Goal: Information Seeking & Learning: Learn about a topic

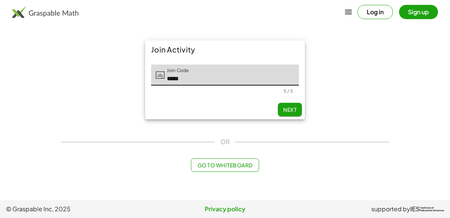
type input "*****"
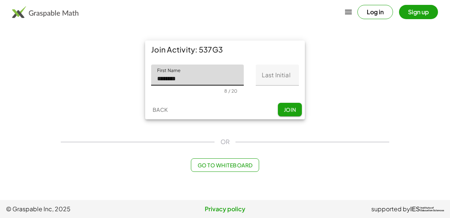
type input "********"
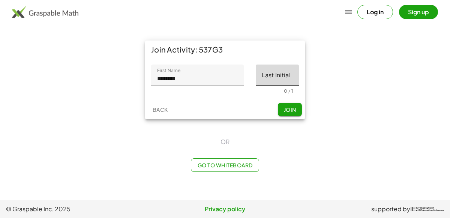
click at [287, 76] on input "Last Initial" at bounding box center [277, 74] width 43 height 21
type input "*"
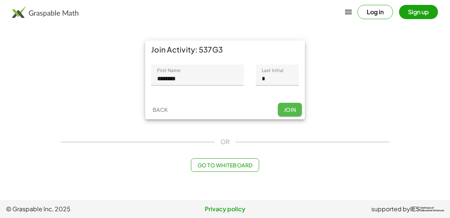
click at [288, 114] on button "Join" at bounding box center [290, 109] width 24 height 13
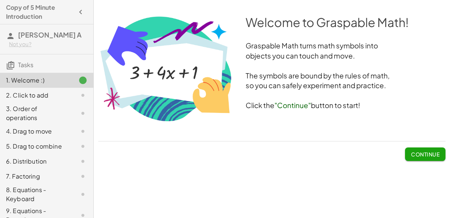
click at [414, 154] on span "Continue" at bounding box center [425, 154] width 28 height 7
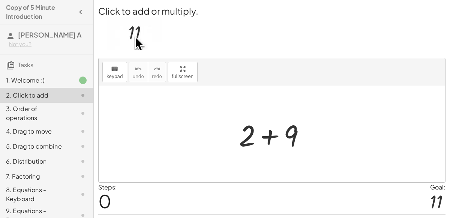
click at [268, 142] on div at bounding box center [275, 134] width 80 height 39
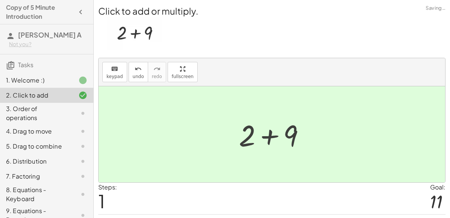
click at [268, 142] on div at bounding box center [274, 134] width 41 height 37
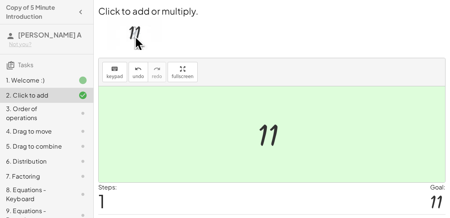
scroll to position [19, 0]
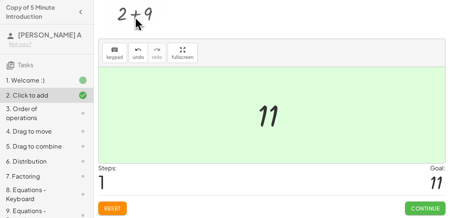
click at [411, 205] on span "Continue" at bounding box center [425, 208] width 28 height 7
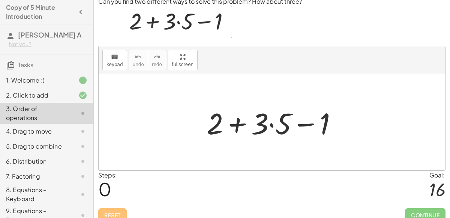
scroll to position [27, 0]
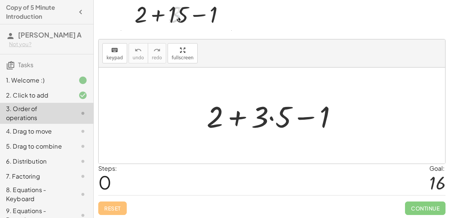
click at [270, 117] on div at bounding box center [275, 115] width 144 height 39
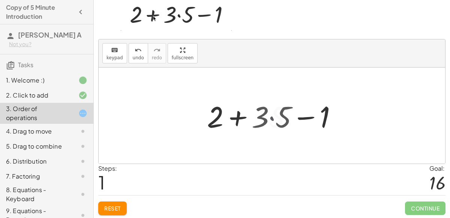
click at [270, 117] on div at bounding box center [275, 115] width 130 height 39
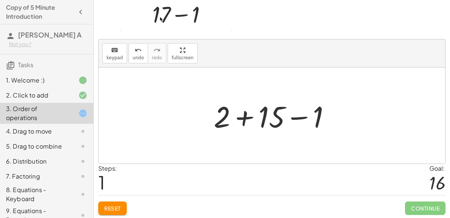
click at [242, 117] on div at bounding box center [275, 115] width 130 height 39
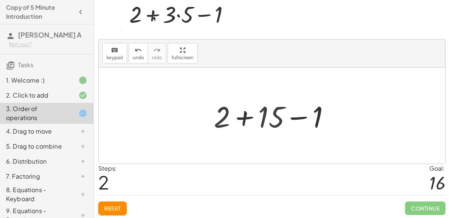
click at [242, 117] on div at bounding box center [274, 115] width 83 height 39
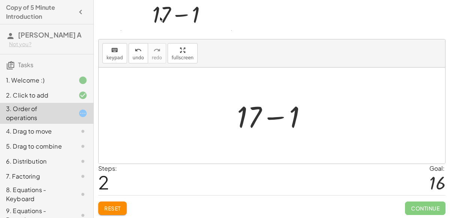
click at [269, 116] on div at bounding box center [274, 115] width 83 height 39
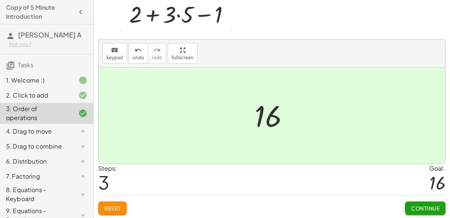
click at [432, 202] on button "Continue" at bounding box center [425, 207] width 40 height 13
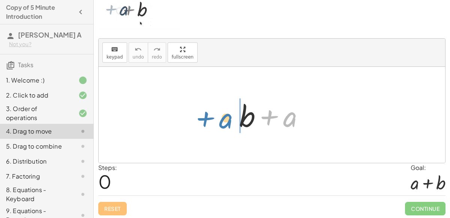
drag, startPoint x: 291, startPoint y: 123, endPoint x: 227, endPoint y: 124, distance: 64.1
click at [227, 124] on div "+ a + b + a" at bounding box center [272, 115] width 346 height 96
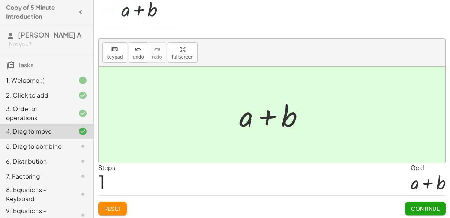
click at [432, 206] on span "Continue" at bounding box center [425, 208] width 28 height 7
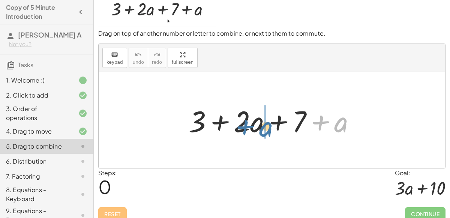
drag, startPoint x: 336, startPoint y: 123, endPoint x: 264, endPoint y: 130, distance: 72.2
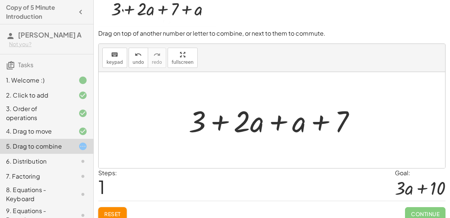
click at [275, 124] on div at bounding box center [275, 120] width 180 height 39
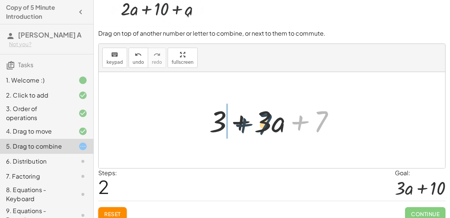
drag, startPoint x: 314, startPoint y: 119, endPoint x: 256, endPoint y: 125, distance: 58.1
click at [256, 125] on div at bounding box center [274, 120] width 139 height 39
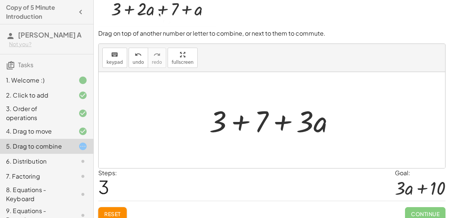
click at [238, 121] on div at bounding box center [274, 120] width 139 height 39
click at [238, 121] on div at bounding box center [274, 120] width 105 height 39
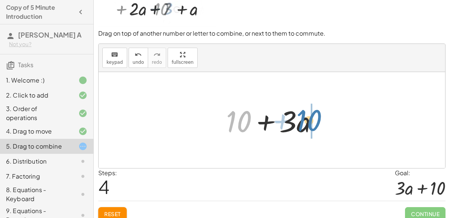
drag, startPoint x: 238, startPoint y: 123, endPoint x: 307, endPoint y: 121, distance: 69.3
click at [307, 121] on div at bounding box center [274, 120] width 105 height 39
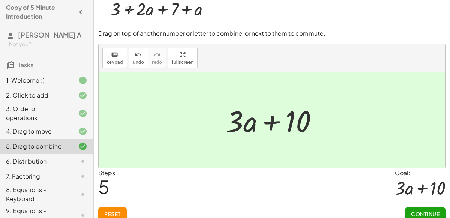
click at [417, 210] on span "Continue" at bounding box center [425, 213] width 28 height 7
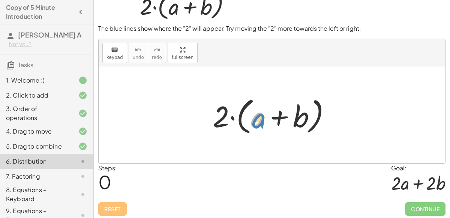
drag, startPoint x: 256, startPoint y: 120, endPoint x: 259, endPoint y: 122, distance: 4.0
click at [259, 122] on div at bounding box center [275, 115] width 132 height 43
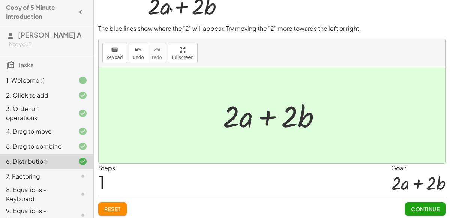
click at [430, 205] on span "Continue" at bounding box center [425, 208] width 28 height 7
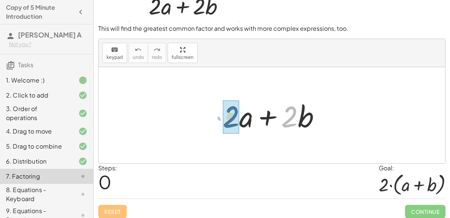
drag, startPoint x: 283, startPoint y: 120, endPoint x: 224, endPoint y: 121, distance: 58.8
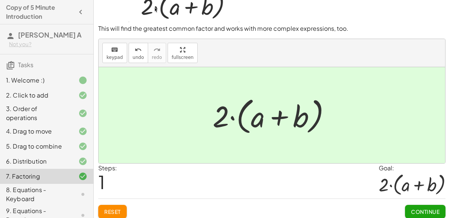
click at [419, 208] on span "Continue" at bounding box center [425, 211] width 28 height 7
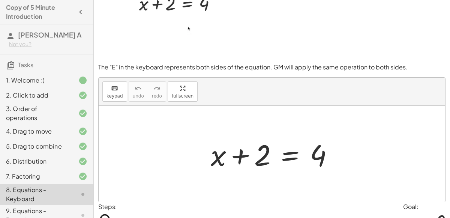
click at [289, 155] on div at bounding box center [275, 154] width 136 height 39
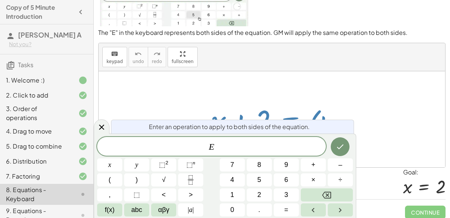
scroll to position [65, 0]
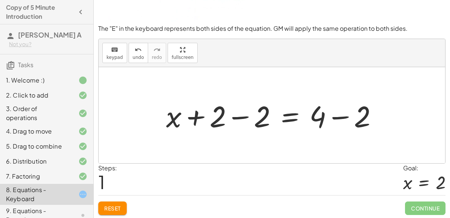
click at [107, 205] on span "Reset" at bounding box center [112, 208] width 16 height 7
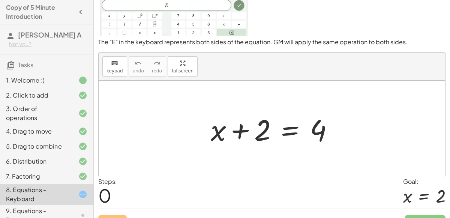
scroll to position [52, 0]
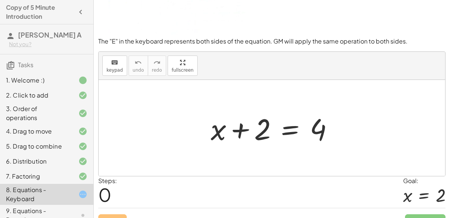
click at [289, 132] on div at bounding box center [275, 128] width 136 height 39
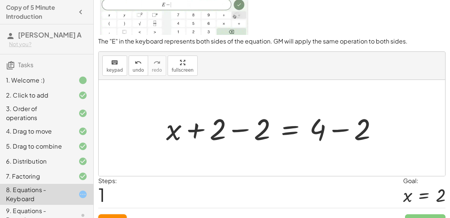
click at [236, 129] on div at bounding box center [274, 128] width 225 height 39
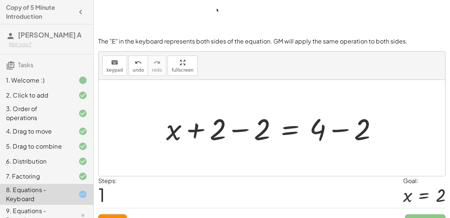
click at [236, 129] on div at bounding box center [272, 128] width 346 height 96
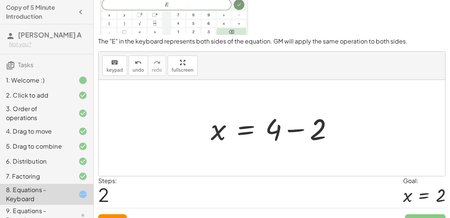
click at [298, 130] on div at bounding box center [275, 128] width 136 height 39
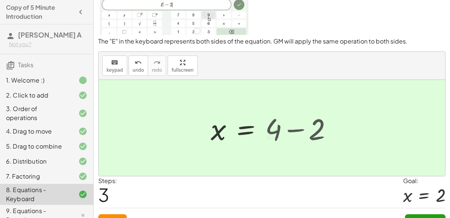
click at [298, 130] on div "+ x + 2 = 4 + x + 2 − 2 = + 4 − 2 + x + 0 = + 4 − 2 x = 4 + − 2 2 x = + 4 − 2" at bounding box center [249, 128] width 101 height 41
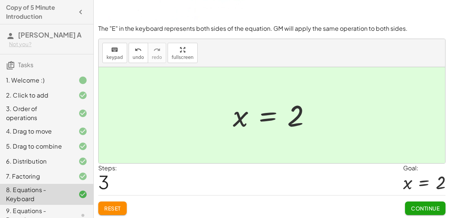
click at [427, 205] on span "Continue" at bounding box center [425, 208] width 28 height 7
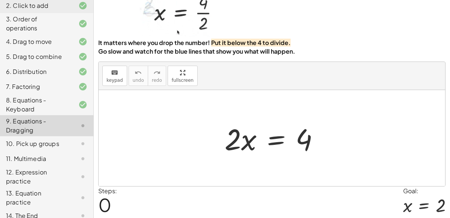
scroll to position [39, 0]
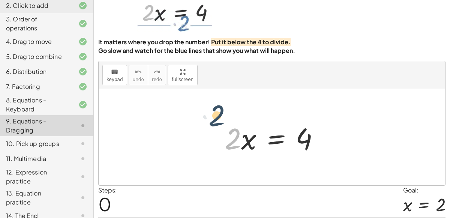
drag, startPoint x: 239, startPoint y: 141, endPoint x: 222, endPoint y: 117, distance: 29.5
click at [222, 117] on div "· 2 · 2 · x = 4" at bounding box center [271, 137] width 117 height 42
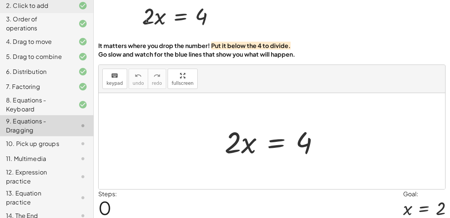
scroll to position [36, 0]
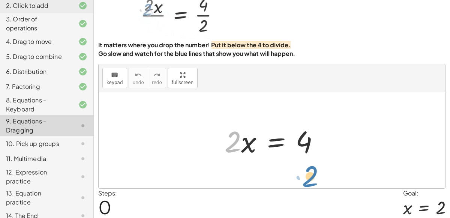
drag, startPoint x: 237, startPoint y: 145, endPoint x: 313, endPoint y: 178, distance: 82.8
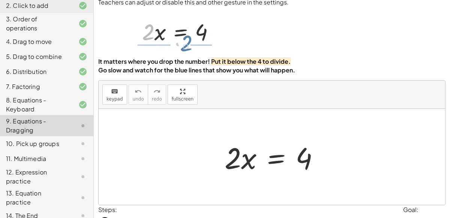
scroll to position [19, 0]
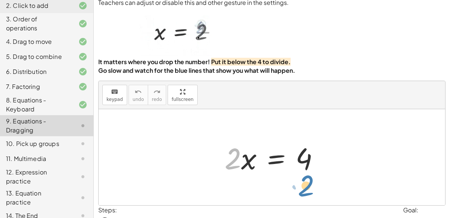
drag, startPoint x: 230, startPoint y: 160, endPoint x: 303, endPoint y: 183, distance: 76.3
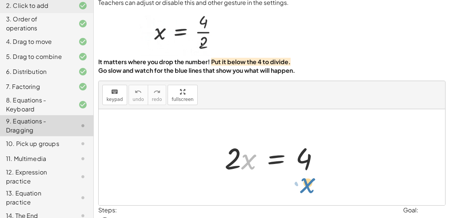
drag, startPoint x: 243, startPoint y: 167, endPoint x: 301, endPoint y: 191, distance: 62.8
click at [301, 191] on div "· x · 2 · x = 4" at bounding box center [272, 157] width 346 height 96
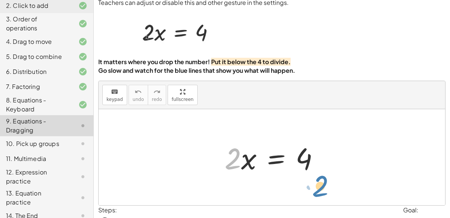
drag, startPoint x: 232, startPoint y: 156, endPoint x: 321, endPoint y: 178, distance: 91.2
click at [321, 178] on div "· 2 · 2 · x = 4" at bounding box center [272, 157] width 346 height 96
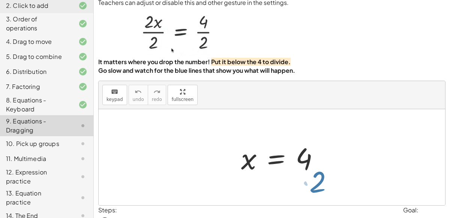
click at [321, 178] on div at bounding box center [272, 157] width 346 height 96
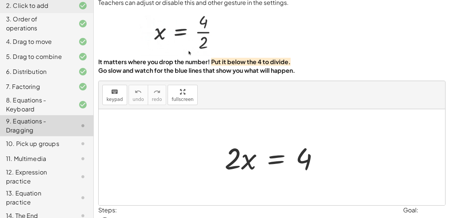
scroll to position [61, 0]
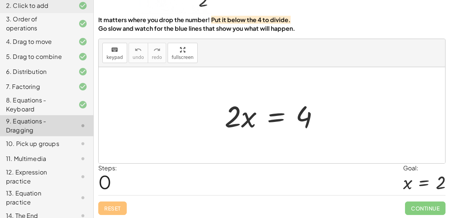
click at [302, 117] on div at bounding box center [275, 115] width 108 height 39
drag, startPoint x: 247, startPoint y: 121, endPoint x: 312, endPoint y: 141, distance: 68.3
click at [243, 120] on div at bounding box center [275, 115] width 108 height 39
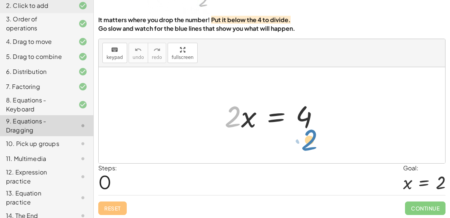
drag, startPoint x: 230, startPoint y: 123, endPoint x: 307, endPoint y: 147, distance: 80.0
click at [307, 147] on div "· 2 · 2 · x = 4" at bounding box center [272, 115] width 346 height 96
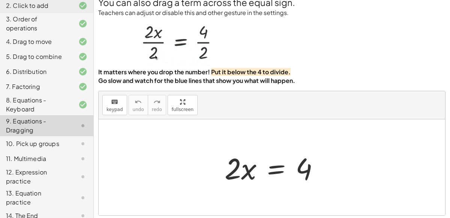
scroll to position [8, 0]
click at [277, 165] on div at bounding box center [275, 167] width 108 height 39
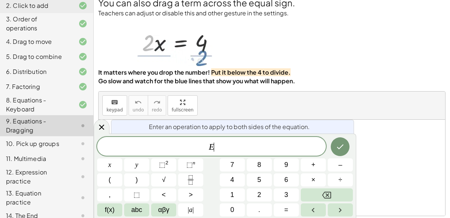
click at [277, 165] on button "9" at bounding box center [286, 164] width 25 height 13
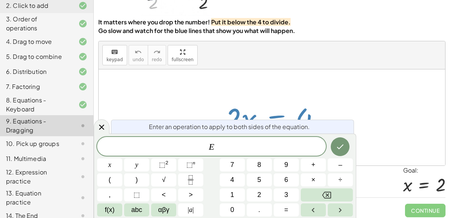
scroll to position [61, 0]
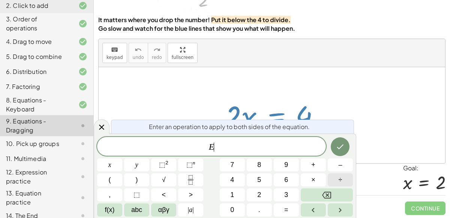
click at [337, 177] on button "÷" at bounding box center [340, 179] width 25 height 13
click at [262, 190] on button "2" at bounding box center [259, 194] width 25 height 13
click at [340, 151] on icon "Done" at bounding box center [339, 146] width 9 height 9
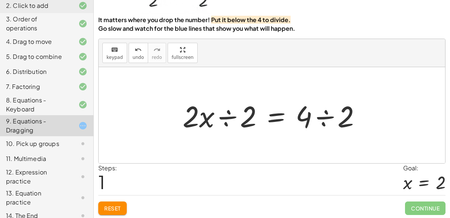
click at [322, 121] on div at bounding box center [275, 115] width 192 height 39
click at [322, 121] on div at bounding box center [254, 115] width 150 height 39
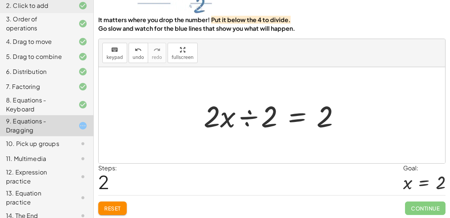
click at [224, 118] on div at bounding box center [275, 115] width 150 height 39
click at [240, 117] on div at bounding box center [275, 115] width 150 height 39
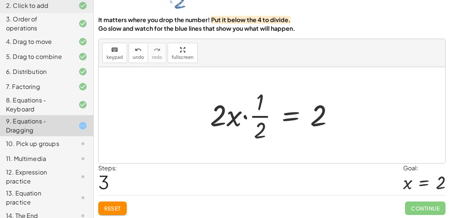
click at [247, 117] on div at bounding box center [274, 115] width 137 height 58
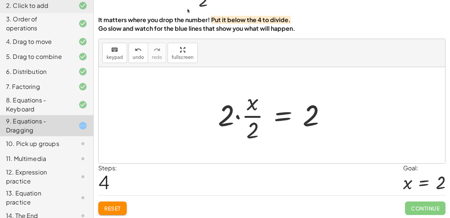
click at [238, 118] on div at bounding box center [275, 115] width 122 height 58
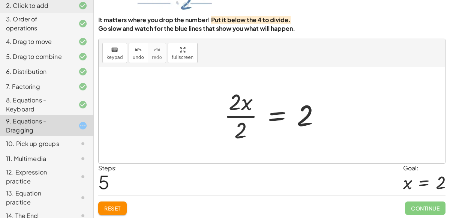
click at [234, 116] on div at bounding box center [275, 115] width 110 height 58
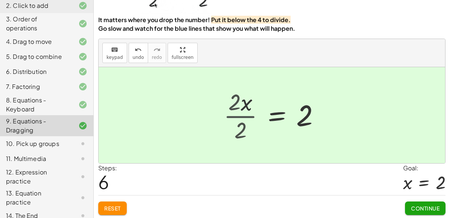
click at [234, 116] on div "· 2 · x = 4 · 2 · x ÷ 2 = · 4 ÷ 2 · 2 · x ÷ 2 = 2 · 2 · x · · 1 · 2 = 2 · 2 · ·…" at bounding box center [280, 115] width 101 height 41
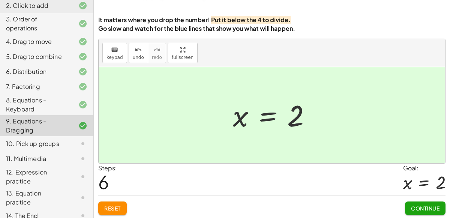
click at [432, 208] on span "Continue" at bounding box center [425, 208] width 28 height 7
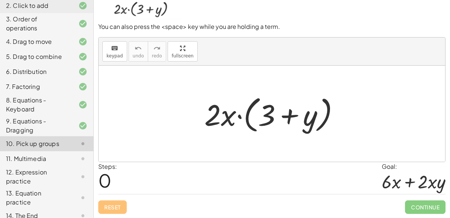
scroll to position [60, 0]
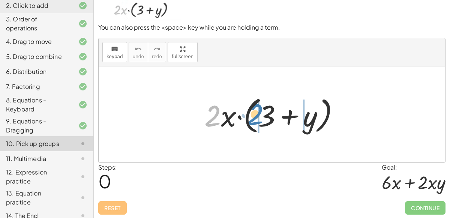
drag, startPoint x: 213, startPoint y: 118, endPoint x: 256, endPoint y: 116, distance: 42.8
click at [256, 116] on div at bounding box center [274, 114] width 148 height 43
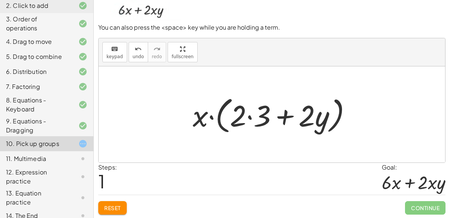
click at [250, 117] on div at bounding box center [275, 114] width 172 height 43
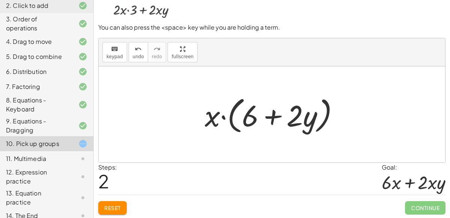
click at [297, 118] on div at bounding box center [275, 114] width 148 height 43
click at [222, 118] on div at bounding box center [275, 114] width 148 height 43
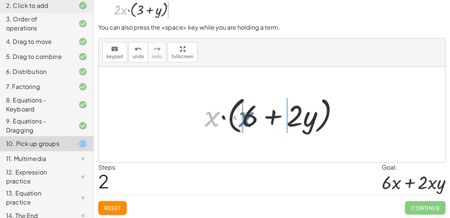
drag, startPoint x: 213, startPoint y: 118, endPoint x: 244, endPoint y: 117, distance: 31.5
click at [244, 117] on div at bounding box center [275, 114] width 148 height 43
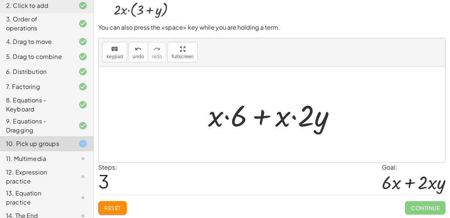
click at [229, 119] on div at bounding box center [274, 114] width 141 height 39
click at [296, 116] on div at bounding box center [274, 114] width 141 height 39
click at [263, 118] on div at bounding box center [274, 114] width 141 height 39
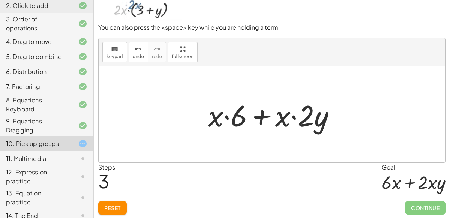
click at [263, 118] on div at bounding box center [274, 114] width 141 height 39
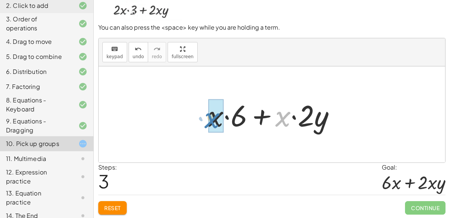
drag, startPoint x: 278, startPoint y: 118, endPoint x: 208, endPoint y: 120, distance: 70.1
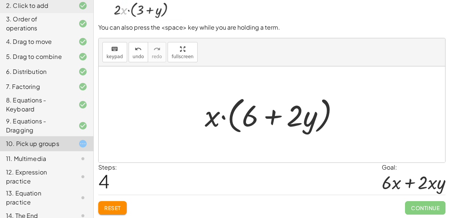
click at [229, 118] on div at bounding box center [275, 114] width 148 height 43
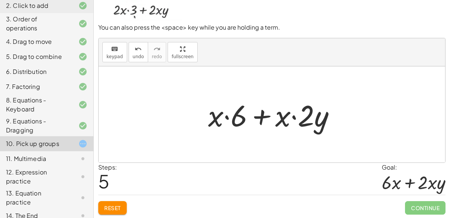
click at [240, 116] on div at bounding box center [274, 114] width 141 height 39
click at [230, 117] on div at bounding box center [274, 114] width 141 height 39
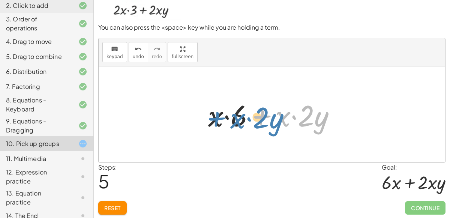
drag, startPoint x: 255, startPoint y: 113, endPoint x: 211, endPoint y: 116, distance: 44.3
click at [211, 116] on div at bounding box center [274, 114] width 141 height 39
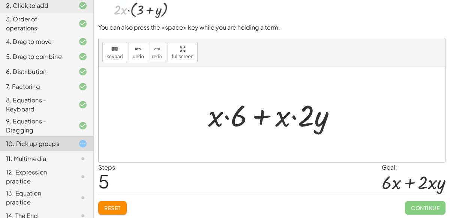
click at [280, 120] on div at bounding box center [274, 114] width 141 height 39
click at [208, 117] on div at bounding box center [274, 114] width 141 height 39
click at [278, 113] on div at bounding box center [274, 114] width 141 height 39
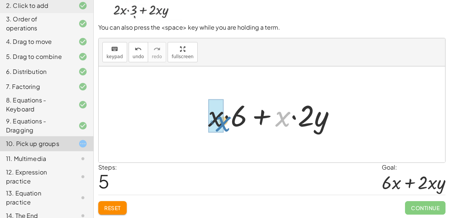
drag, startPoint x: 283, startPoint y: 116, endPoint x: 224, endPoint y: 122, distance: 59.1
click at [224, 122] on div at bounding box center [274, 114] width 141 height 39
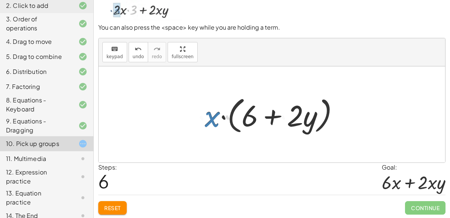
click at [102, 203] on button "Reset" at bounding box center [112, 207] width 28 height 13
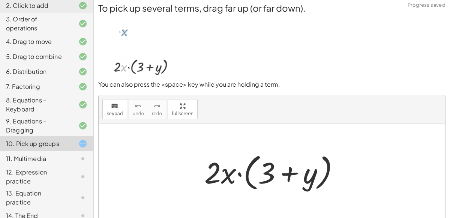
scroll to position [4, 0]
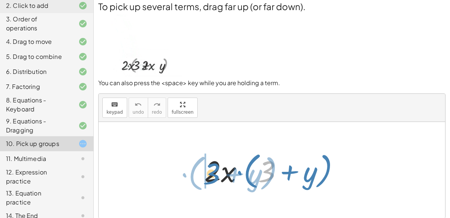
drag, startPoint x: 271, startPoint y: 175, endPoint x: 215, endPoint y: 176, distance: 55.9
click at [215, 176] on div at bounding box center [274, 169] width 148 height 43
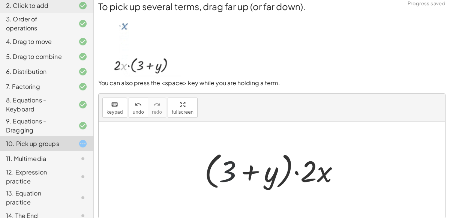
click at [227, 173] on div at bounding box center [274, 169] width 148 height 43
click at [225, 176] on div at bounding box center [274, 169] width 148 height 43
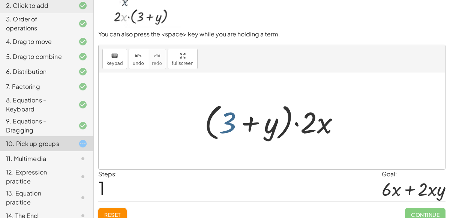
scroll to position [60, 0]
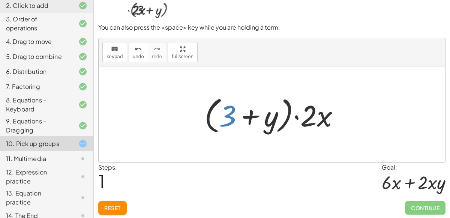
click at [0, 0] on div "To pick up several terms, drag far up (or far down). You can also press the <sp…" at bounding box center [0, 0] width 0 height 0
drag, startPoint x: 226, startPoint y: 123, endPoint x: 307, endPoint y: 122, distance: 80.6
click at [307, 122] on div at bounding box center [274, 114] width 148 height 43
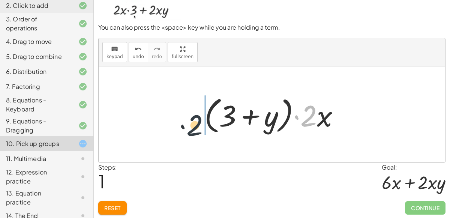
drag, startPoint x: 311, startPoint y: 121, endPoint x: 185, endPoint y: 130, distance: 126.6
click at [185, 130] on div "· 2 · x · ( + 3 + y ) · 2 · 2 · x · ( + 3 + y )" at bounding box center [272, 114] width 346 height 96
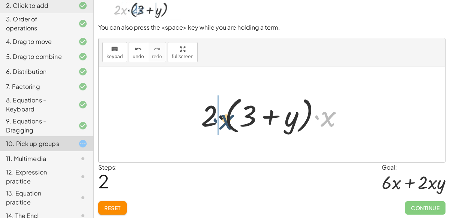
drag, startPoint x: 326, startPoint y: 115, endPoint x: 228, endPoint y: 123, distance: 98.8
click at [228, 123] on div at bounding box center [275, 114] width 156 height 43
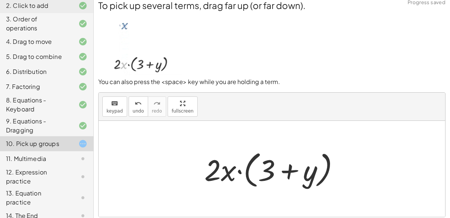
scroll to position [8, 0]
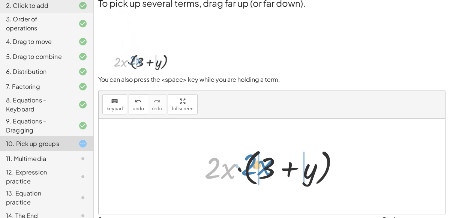
drag, startPoint x: 227, startPoint y: 166, endPoint x: 263, endPoint y: 162, distance: 36.6
click at [263, 162] on div at bounding box center [274, 166] width 148 height 43
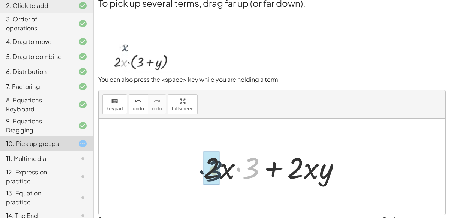
drag, startPoint x: 253, startPoint y: 171, endPoint x: 214, endPoint y: 174, distance: 38.7
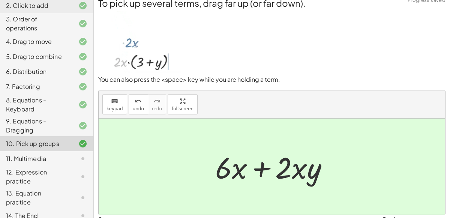
scroll to position [60, 0]
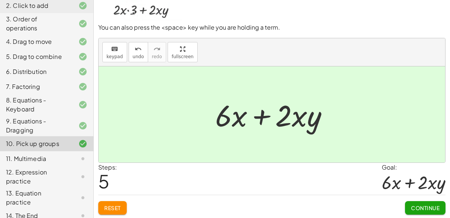
click at [433, 206] on span "Continue" at bounding box center [425, 207] width 28 height 7
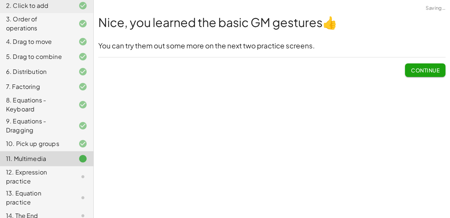
scroll to position [0, 0]
click at [0, 0] on div "Nice, you learned the basic GM gestures 👍 You can try them out some more on the…" at bounding box center [0, 0] width 0 height 0
click at [421, 73] on button "Continue" at bounding box center [425, 69] width 40 height 13
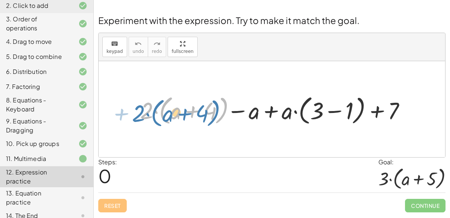
drag, startPoint x: 145, startPoint y: 113, endPoint x: 135, endPoint y: 115, distance: 9.9
click at [135, 115] on div at bounding box center [271, 109] width 277 height 35
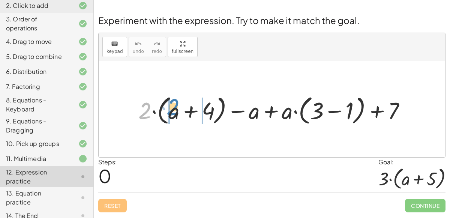
drag, startPoint x: 144, startPoint y: 114, endPoint x: 169, endPoint y: 109, distance: 26.3
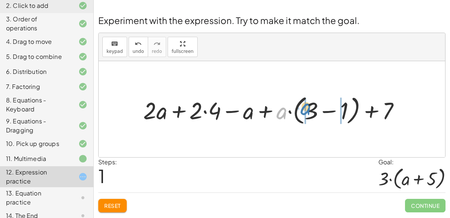
drag, startPoint x: 284, startPoint y: 113, endPoint x: 307, endPoint y: 106, distance: 23.6
click at [307, 106] on div at bounding box center [274, 109] width 270 height 35
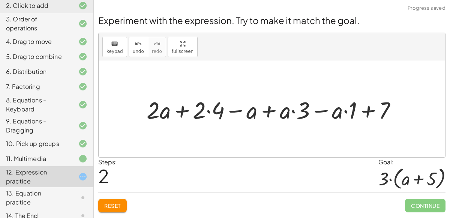
click at [209, 112] on div at bounding box center [274, 108] width 263 height 31
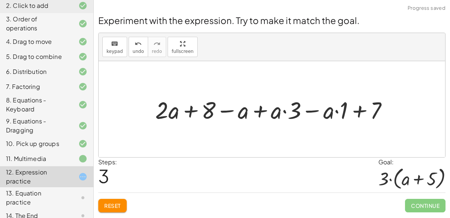
click at [285, 113] on div at bounding box center [274, 108] width 246 height 31
click at [338, 114] on div at bounding box center [274, 108] width 246 height 31
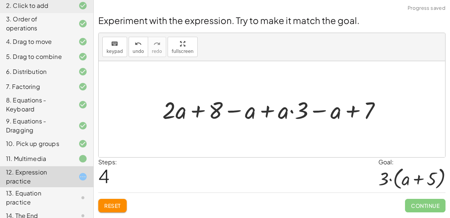
click at [295, 111] on div at bounding box center [275, 108] width 232 height 31
click at [293, 110] on div at bounding box center [275, 108] width 232 height 31
click at [196, 109] on div at bounding box center [275, 108] width 232 height 31
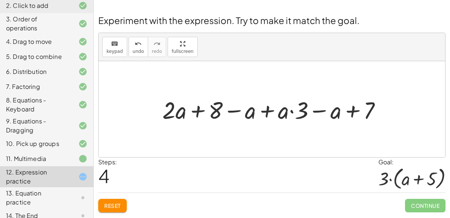
click at [196, 109] on div at bounding box center [275, 108] width 232 height 31
click at [238, 112] on div at bounding box center [275, 108] width 232 height 31
click at [262, 114] on div at bounding box center [275, 108] width 232 height 31
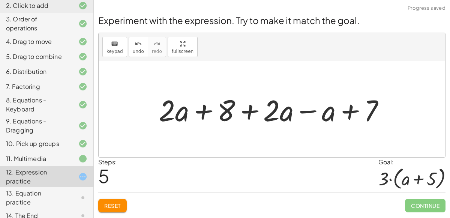
click at [302, 114] on div at bounding box center [274, 109] width 239 height 39
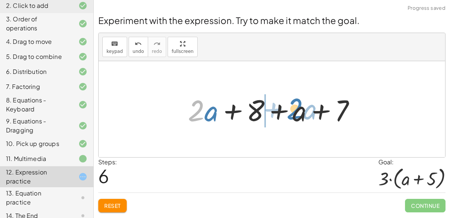
drag, startPoint x: 204, startPoint y: 111, endPoint x: 303, endPoint y: 110, distance: 98.9
click at [303, 110] on div at bounding box center [274, 109] width 181 height 39
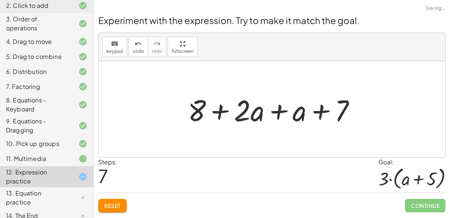
click at [283, 110] on div at bounding box center [274, 109] width 181 height 39
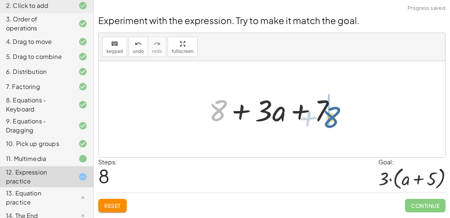
drag, startPoint x: 208, startPoint y: 111, endPoint x: 326, endPoint y: 116, distance: 118.1
click at [326, 116] on div at bounding box center [275, 109] width 140 height 39
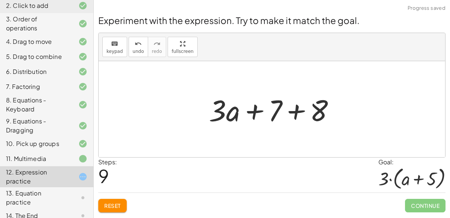
click at [288, 111] on div at bounding box center [275, 109] width 140 height 39
click at [288, 111] on div at bounding box center [274, 109] width 106 height 39
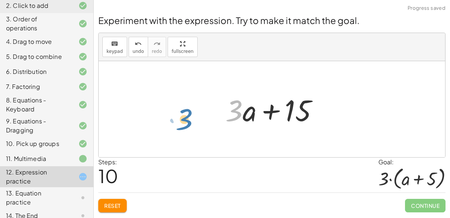
drag, startPoint x: 240, startPoint y: 114, endPoint x: 194, endPoint y: 123, distance: 47.4
click at [194, 123] on div "+ · 2 · ( + a + 4 ) − a + · a · ( + 3 − 1 ) + 7 + · 2 · a + · 2 · 4 − a + · a ·…" at bounding box center [272, 109] width 346 height 96
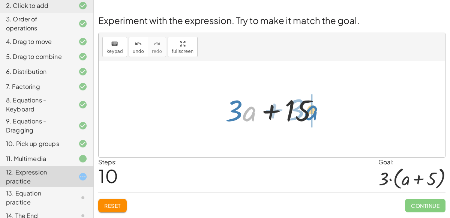
drag, startPoint x: 248, startPoint y: 115, endPoint x: 310, endPoint y: 114, distance: 61.5
click at [310, 114] on div at bounding box center [274, 109] width 106 height 39
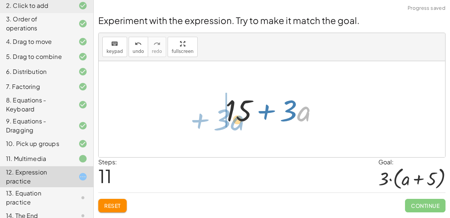
drag, startPoint x: 307, startPoint y: 116, endPoint x: 242, endPoint y: 126, distance: 65.6
click at [242, 126] on div at bounding box center [274, 109] width 106 height 39
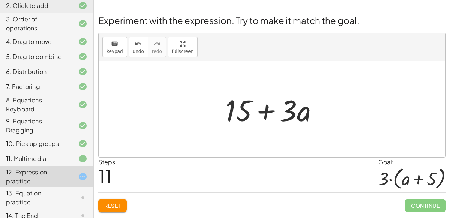
click at [268, 112] on div at bounding box center [274, 109] width 106 height 39
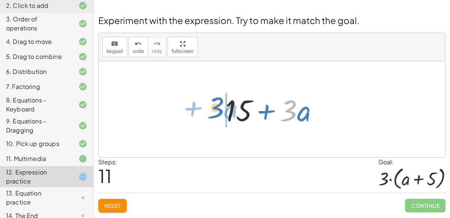
drag, startPoint x: 288, startPoint y: 109, endPoint x: 218, endPoint y: 109, distance: 69.7
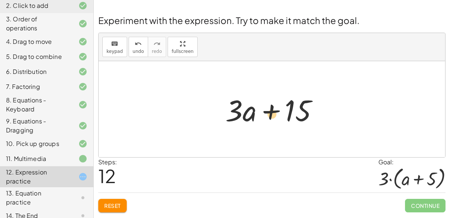
drag, startPoint x: 248, startPoint y: 113, endPoint x: 269, endPoint y: 113, distance: 20.2
click at [269, 113] on div at bounding box center [274, 109] width 106 height 39
drag, startPoint x: 248, startPoint y: 114, endPoint x: 224, endPoint y: 116, distance: 24.1
click at [224, 116] on div at bounding box center [274, 109] width 106 height 39
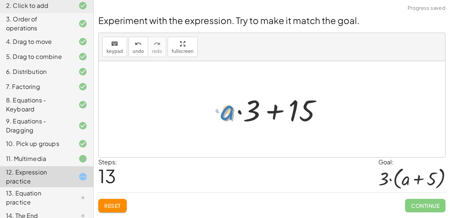
click at [226, 114] on div at bounding box center [274, 109] width 113 height 39
click at [250, 117] on div at bounding box center [274, 109] width 113 height 39
click at [235, 115] on div at bounding box center [274, 109] width 113 height 39
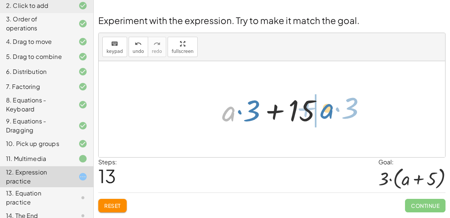
drag, startPoint x: 227, startPoint y: 114, endPoint x: 324, endPoint y: 110, distance: 96.4
click at [324, 110] on div at bounding box center [274, 109] width 113 height 39
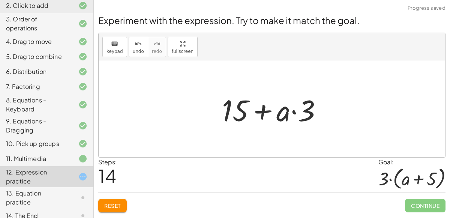
click at [110, 202] on span "Reset" at bounding box center [112, 205] width 16 height 7
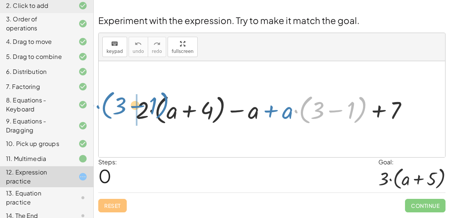
drag, startPoint x: 295, startPoint y: 112, endPoint x: 100, endPoint y: 111, distance: 194.9
click at [100, 111] on div "· ( + 3 − 1 ) + · a + · 2 · ( + a + 4 ) − a + · a · ( + 3 − 1 ) + 7" at bounding box center [272, 109] width 346 height 96
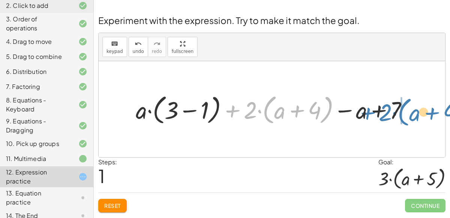
drag, startPoint x: 232, startPoint y: 112, endPoint x: 366, endPoint y: 114, distance: 133.8
click at [366, 114] on div at bounding box center [275, 108] width 286 height 35
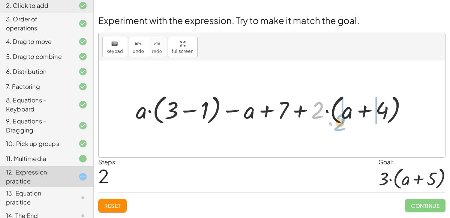
drag, startPoint x: 318, startPoint y: 108, endPoint x: 342, endPoint y: 115, distance: 24.7
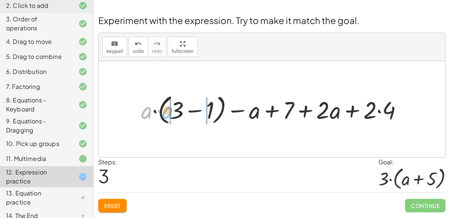
drag, startPoint x: 150, startPoint y: 111, endPoint x: 171, endPoint y: 109, distance: 21.0
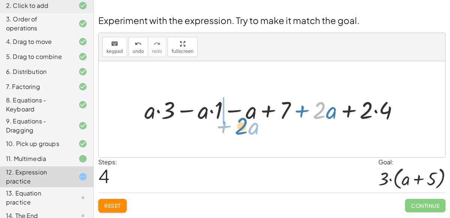
drag, startPoint x: 325, startPoint y: 111, endPoint x: 247, endPoint y: 126, distance: 79.5
click at [247, 126] on div "+ · 2 · ( + a + 4 ) − a + · a · ( + 3 − 1 ) + 7 + · a · ( + 3 − 1 ) + · 2 · ( +…" at bounding box center [272, 109] width 346 height 96
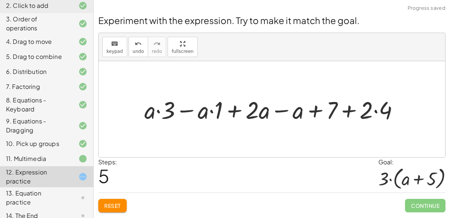
click at [272, 113] on div at bounding box center [275, 108] width 268 height 31
click at [272, 113] on div at bounding box center [274, 108] width 221 height 31
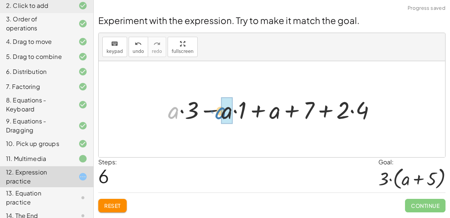
drag, startPoint x: 175, startPoint y: 112, endPoint x: 221, endPoint y: 111, distance: 45.7
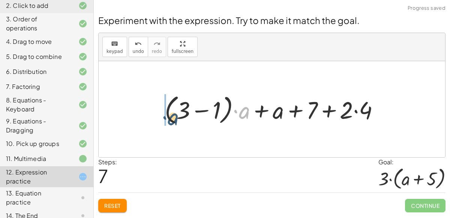
drag, startPoint x: 241, startPoint y: 114, endPoint x: 172, endPoint y: 119, distance: 69.5
click at [172, 119] on div at bounding box center [275, 108] width 228 height 35
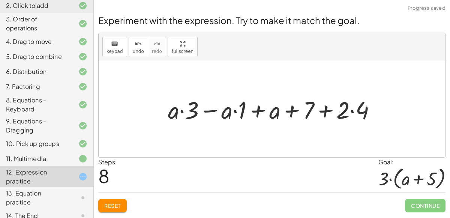
click at [209, 112] on div at bounding box center [274, 108] width 221 height 31
click at [209, 112] on div at bounding box center [274, 108] width 167 height 31
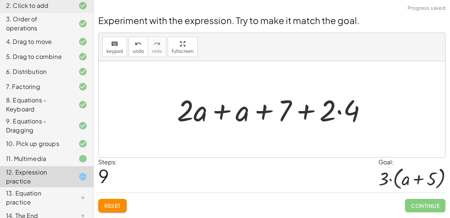
click at [220, 112] on div at bounding box center [274, 109] width 203 height 39
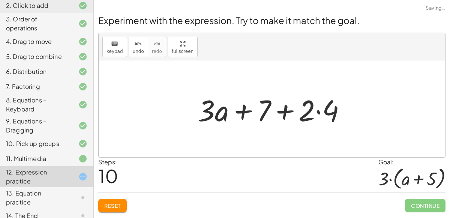
click at [318, 111] on div at bounding box center [275, 109] width 162 height 39
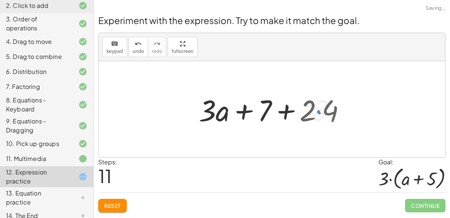
click at [318, 111] on div at bounding box center [275, 109] width 140 height 39
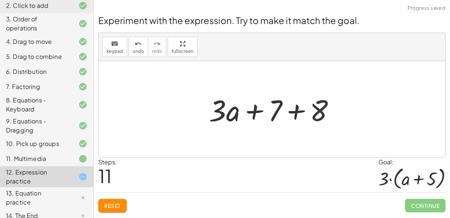
click at [302, 112] on div at bounding box center [275, 109] width 140 height 39
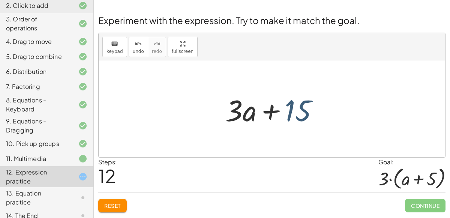
click at [298, 108] on div at bounding box center [274, 109] width 106 height 39
drag, startPoint x: 299, startPoint y: 108, endPoint x: 286, endPoint y: 112, distance: 13.0
click at [286, 112] on div at bounding box center [274, 109] width 106 height 39
click at [268, 111] on div at bounding box center [274, 109] width 106 height 39
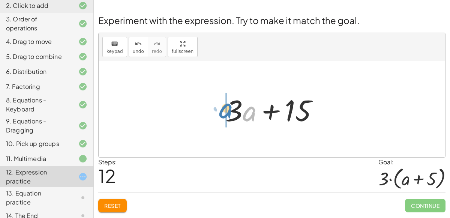
drag, startPoint x: 243, startPoint y: 112, endPoint x: 218, endPoint y: 109, distance: 25.0
click at [218, 109] on div "+ · 2 · ( + a + 4 ) − a + · a · ( + 3 − 1 ) + 7 + · a · ( + 3 − 1 ) + · 2 · ( +…" at bounding box center [272, 109] width 116 height 42
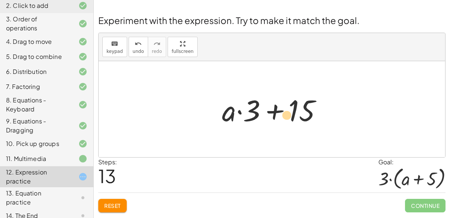
drag, startPoint x: 229, startPoint y: 113, endPoint x: 288, endPoint y: 116, distance: 58.6
click at [288, 116] on div at bounding box center [274, 109] width 113 height 39
drag, startPoint x: 225, startPoint y: 112, endPoint x: 285, endPoint y: 112, distance: 60.0
click at [285, 112] on div at bounding box center [274, 109] width 113 height 39
click at [256, 111] on div at bounding box center [274, 109] width 113 height 39
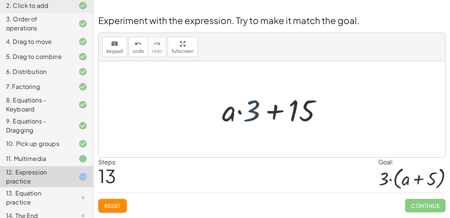
click at [244, 111] on div at bounding box center [274, 109] width 113 height 39
click at [220, 116] on div at bounding box center [274, 109] width 113 height 39
click at [271, 112] on div at bounding box center [274, 109] width 113 height 39
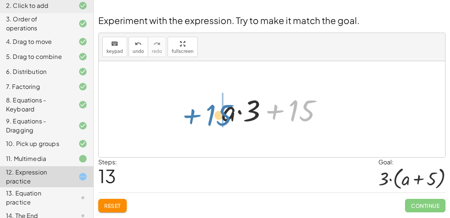
drag, startPoint x: 303, startPoint y: 115, endPoint x: 221, endPoint y: 119, distance: 81.4
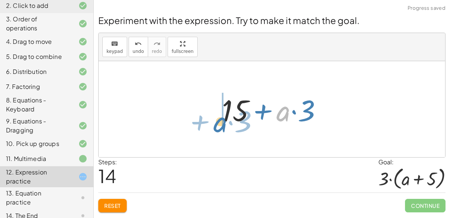
drag, startPoint x: 283, startPoint y: 114, endPoint x: 221, endPoint y: 124, distance: 62.6
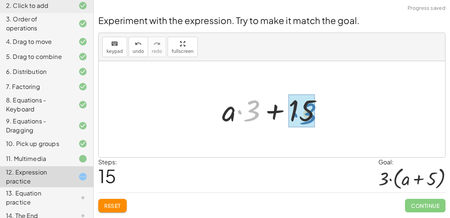
drag, startPoint x: 258, startPoint y: 114, endPoint x: 314, endPoint y: 117, distance: 55.9
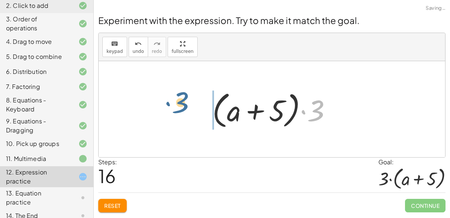
drag, startPoint x: 319, startPoint y: 116, endPoint x: 186, endPoint y: 108, distance: 133.2
click at [186, 108] on div "+ · 2 · ( + a + 4 ) − a + · a · ( + 3 − 1 ) + 7 + · a · ( + 3 − 1 ) + · 2 · ( +…" at bounding box center [272, 109] width 346 height 96
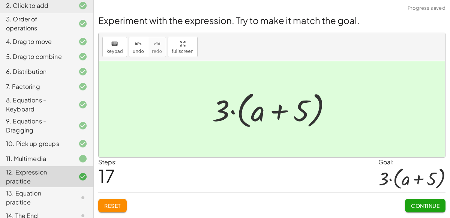
click at [434, 202] on span "Continue" at bounding box center [425, 205] width 28 height 7
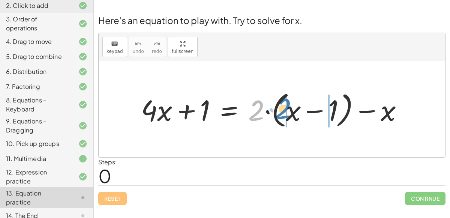
drag, startPoint x: 257, startPoint y: 111, endPoint x: 284, endPoint y: 108, distance: 27.1
click at [284, 108] on div at bounding box center [274, 109] width 275 height 42
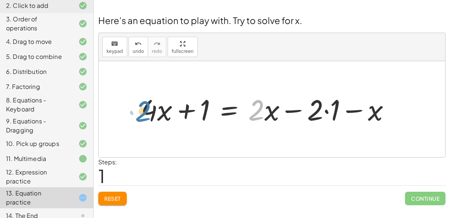
drag, startPoint x: 258, startPoint y: 106, endPoint x: 147, endPoint y: 109, distance: 111.7
click at [147, 109] on div at bounding box center [268, 109] width 262 height 38
drag, startPoint x: 267, startPoint y: 114, endPoint x: 265, endPoint y: 120, distance: 6.6
click at [265, 120] on div at bounding box center [268, 109] width 262 height 38
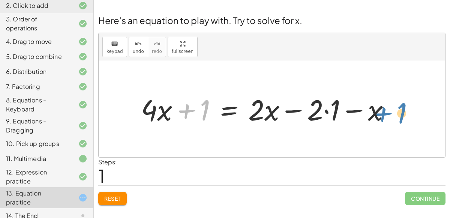
drag, startPoint x: 188, startPoint y: 107, endPoint x: 384, endPoint y: 109, distance: 196.4
click at [384, 109] on div at bounding box center [268, 109] width 262 height 38
click at [377, 111] on div at bounding box center [268, 109] width 262 height 38
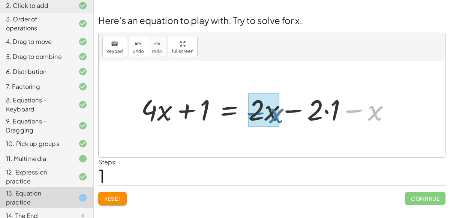
drag, startPoint x: 377, startPoint y: 111, endPoint x: 282, endPoint y: 117, distance: 95.0
click at [282, 117] on div at bounding box center [268, 109] width 262 height 38
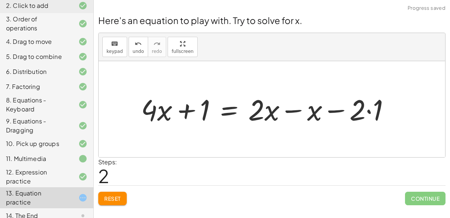
click at [287, 113] on div at bounding box center [268, 109] width 262 height 38
click at [287, 113] on div at bounding box center [238, 109] width 203 height 38
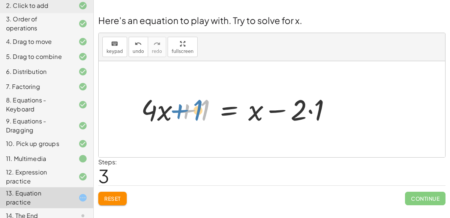
drag, startPoint x: 202, startPoint y: 112, endPoint x: 195, endPoint y: 112, distance: 6.4
click at [195, 112] on div at bounding box center [238, 109] width 203 height 38
click at [305, 112] on div at bounding box center [238, 109] width 203 height 38
click at [309, 110] on div at bounding box center [238, 109] width 203 height 38
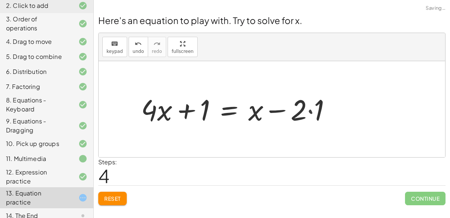
click at [309, 110] on div at bounding box center [230, 109] width 187 height 38
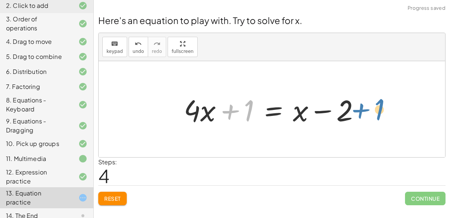
drag, startPoint x: 241, startPoint y: 109, endPoint x: 369, endPoint y: 108, distance: 128.2
click at [369, 108] on div at bounding box center [275, 109] width 190 height 39
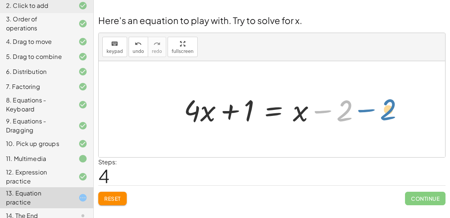
drag, startPoint x: 341, startPoint y: 110, endPoint x: 384, endPoint y: 109, distance: 42.7
click at [275, 115] on div at bounding box center [275, 109] width 190 height 39
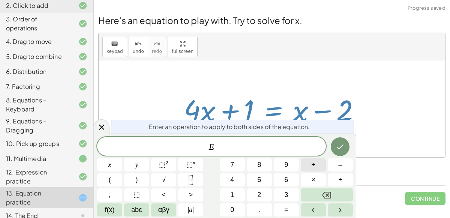
click at [307, 161] on button "+" at bounding box center [313, 164] width 25 height 13
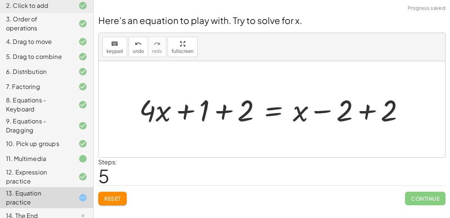
click at [366, 115] on div at bounding box center [274, 109] width 278 height 39
click at [366, 115] on div at bounding box center [272, 109] width 346 height 96
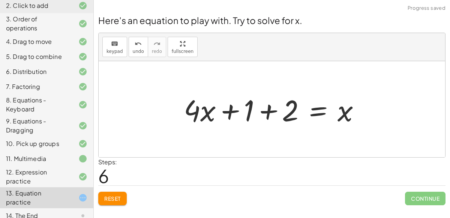
click at [267, 114] on div at bounding box center [275, 109] width 190 height 39
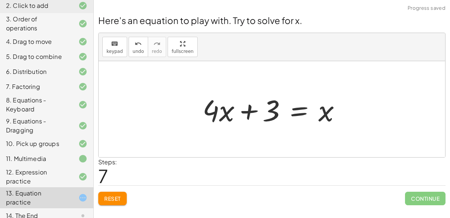
click at [297, 112] on div at bounding box center [275, 109] width 152 height 39
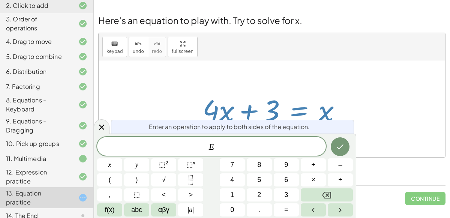
click at [364, 101] on div at bounding box center [272, 109] width 346 height 96
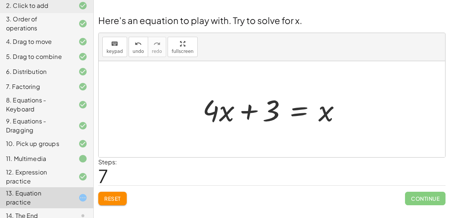
click at [301, 114] on div at bounding box center [275, 109] width 152 height 39
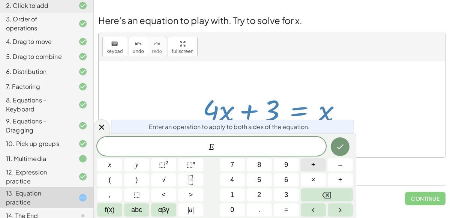
click at [310, 163] on button "+" at bounding box center [313, 164] width 25 height 13
click at [315, 108] on div at bounding box center [275, 109] width 152 height 39
click at [372, 130] on div at bounding box center [272, 109] width 346 height 96
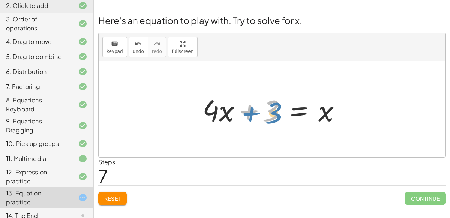
drag, startPoint x: 267, startPoint y: 117, endPoint x: 260, endPoint y: 117, distance: 7.1
click at [260, 117] on div at bounding box center [275, 109] width 152 height 39
click at [299, 111] on div at bounding box center [275, 109] width 152 height 39
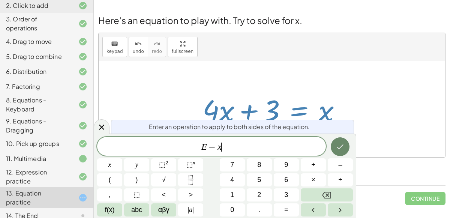
click at [343, 148] on icon "Done" at bounding box center [339, 146] width 9 height 9
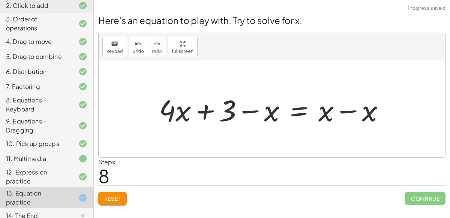
click at [345, 116] on div at bounding box center [274, 109] width 239 height 39
click at [345, 116] on div at bounding box center [252, 109] width 195 height 39
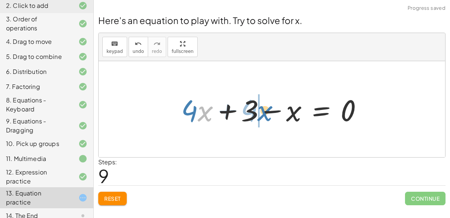
drag, startPoint x: 202, startPoint y: 114, endPoint x: 268, endPoint y: 111, distance: 66.0
click at [268, 111] on div at bounding box center [274, 109] width 195 height 39
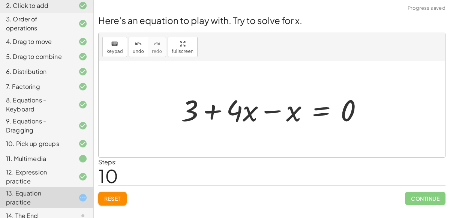
click at [268, 112] on div at bounding box center [274, 109] width 195 height 39
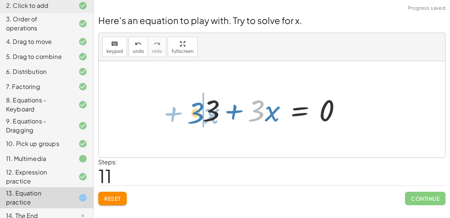
drag, startPoint x: 254, startPoint y: 115, endPoint x: 194, endPoint y: 118, distance: 59.3
click at [194, 118] on div "+ · 4 · x + 1 = + · 2 · ( + x − 1 ) − x + · 4 · x + 1 = + · 2 · x − · 2 · 1 − x…" at bounding box center [272, 109] width 162 height 42
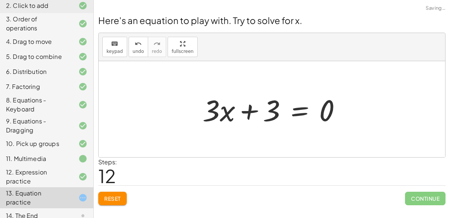
click at [302, 107] on div at bounding box center [275, 109] width 152 height 39
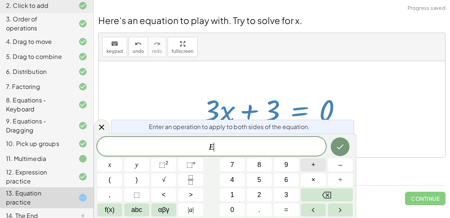
click at [313, 165] on span "+" at bounding box center [313, 165] width 4 height 10
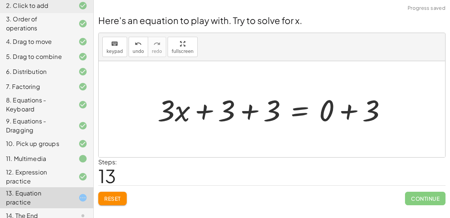
click at [347, 112] on div at bounding box center [275, 109] width 242 height 39
click at [347, 112] on div at bounding box center [253, 109] width 199 height 39
click at [247, 109] on div at bounding box center [253, 109] width 199 height 39
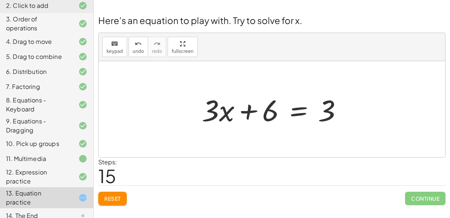
click at [298, 113] on div at bounding box center [275, 109] width 154 height 39
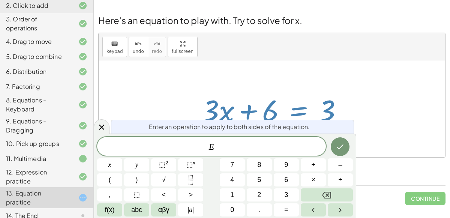
click at [298, 113] on div at bounding box center [275, 109] width 154 height 39
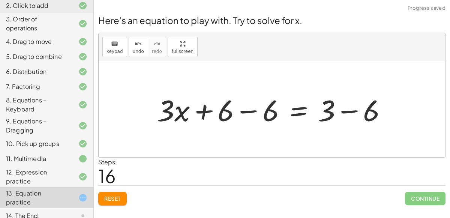
click at [243, 109] on div at bounding box center [274, 109] width 243 height 39
click at [243, 109] on div at bounding box center [319, 109] width 154 height 39
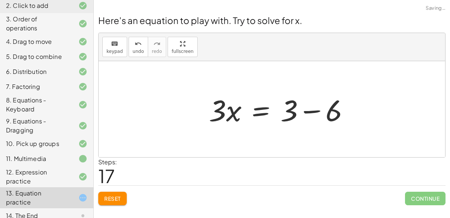
click at [346, 111] on div at bounding box center [282, 109] width 154 height 39
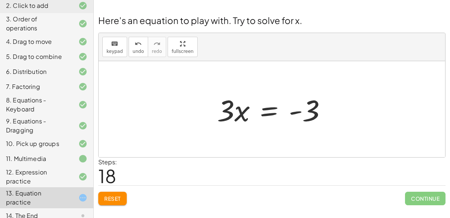
click at [273, 113] on div at bounding box center [274, 109] width 123 height 39
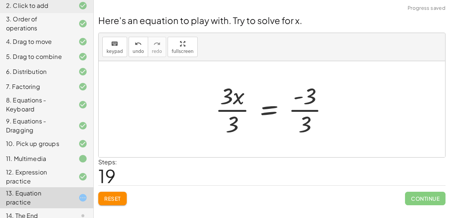
click at [230, 107] on div at bounding box center [274, 109] width 127 height 58
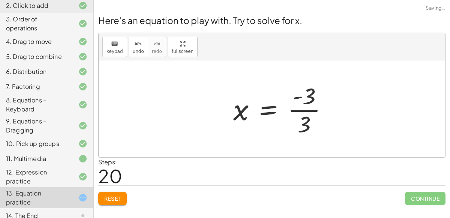
click at [311, 110] on div at bounding box center [283, 109] width 108 height 58
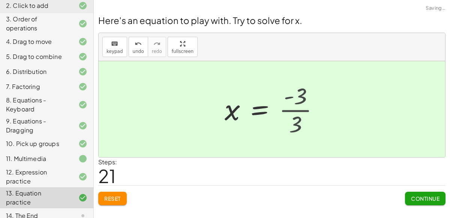
click at [311, 110] on div at bounding box center [270, 109] width 99 height 37
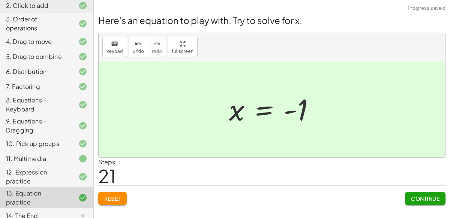
click at [422, 201] on button "Continue" at bounding box center [425, 197] width 40 height 13
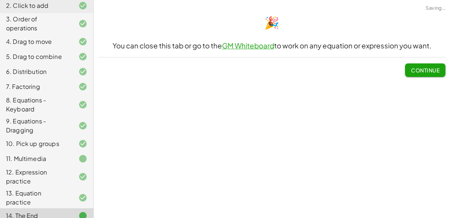
click at [425, 67] on span "Continue" at bounding box center [425, 70] width 28 height 7
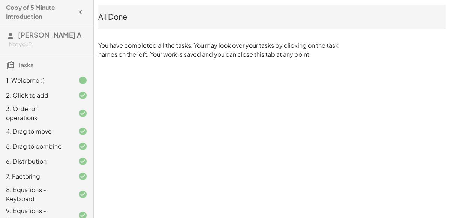
scroll to position [91, 0]
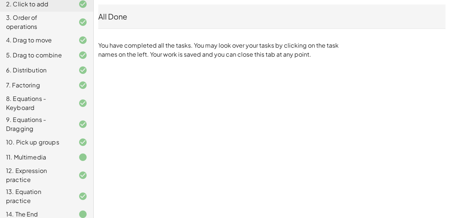
click at [0, 0] on div "Copy of 5 Minute Introduction [PERSON_NAME] A Not you? Tasks 1. Welcome :) 2. C…" at bounding box center [0, 0] width 0 height 0
